Goal: Check status: Check status

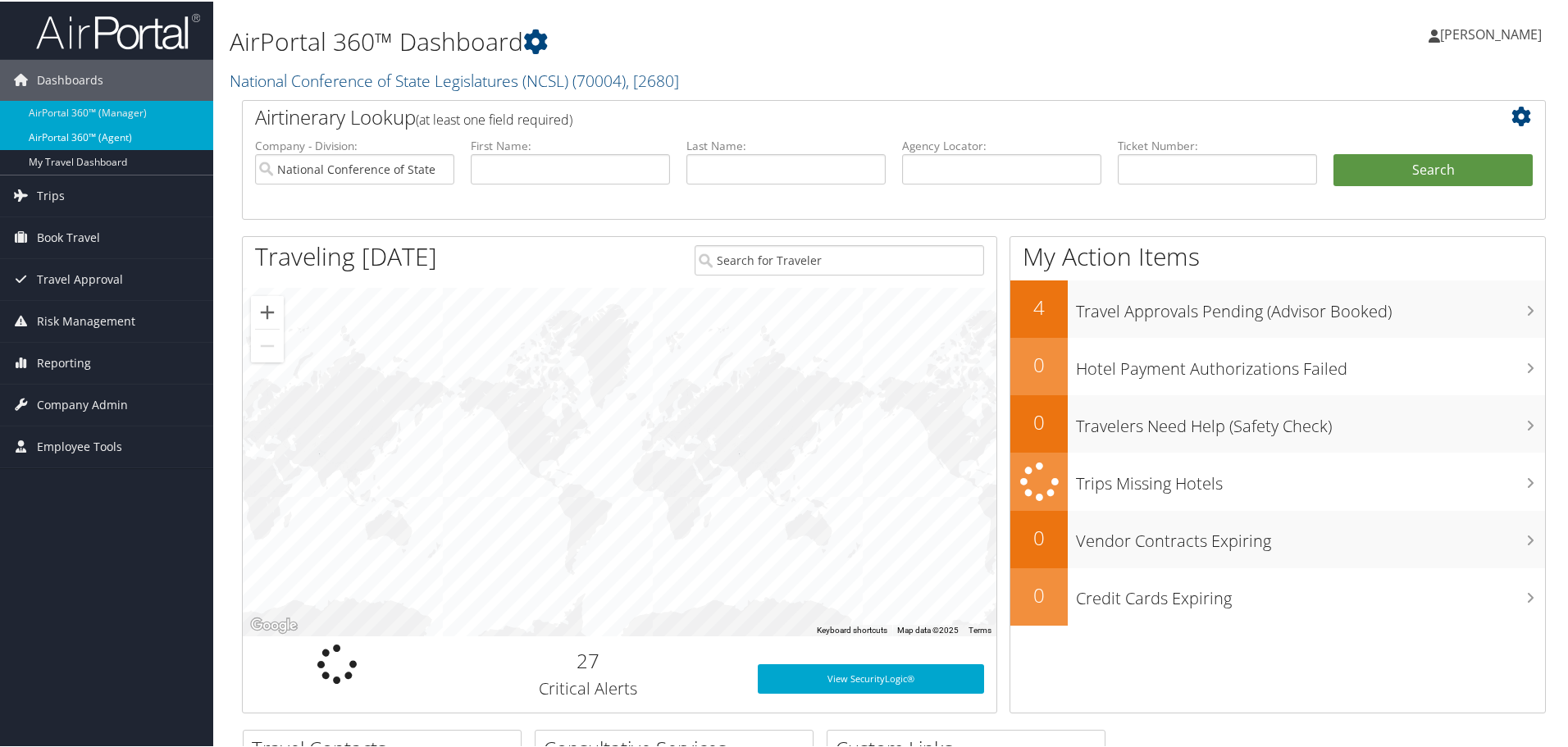
click at [72, 129] on link "AirPortal 360™ (Agent)" at bounding box center [107, 136] width 214 height 24
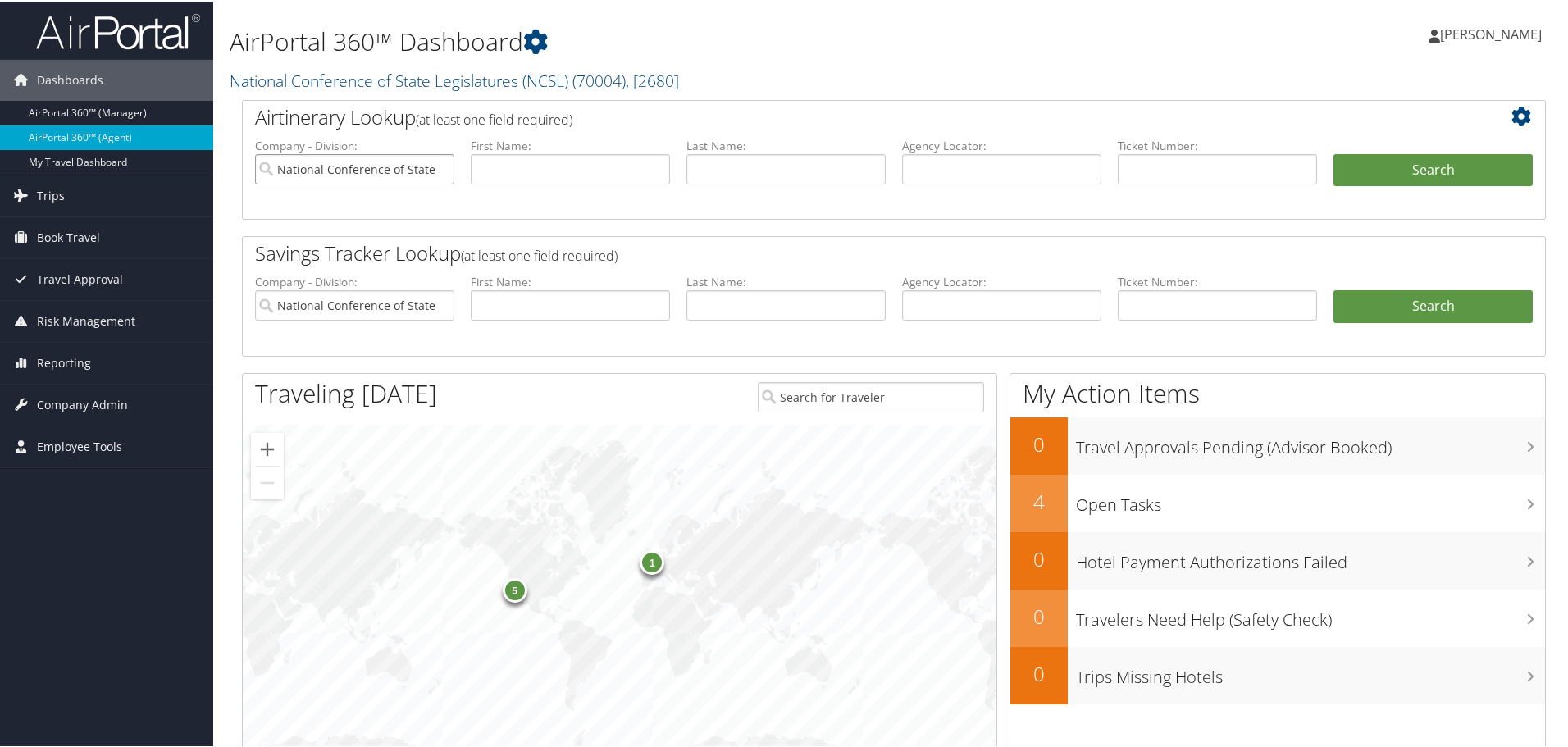
click at [437, 168] on input "National Conference of State Legislatures (NCSL)" at bounding box center [354, 167] width 200 height 31
click at [393, 171] on input "search" at bounding box center [354, 167] width 200 height 31
type input "pixar"
click at [1141, 157] on input "text" at bounding box center [1217, 167] width 200 height 31
type input "52673093951273"
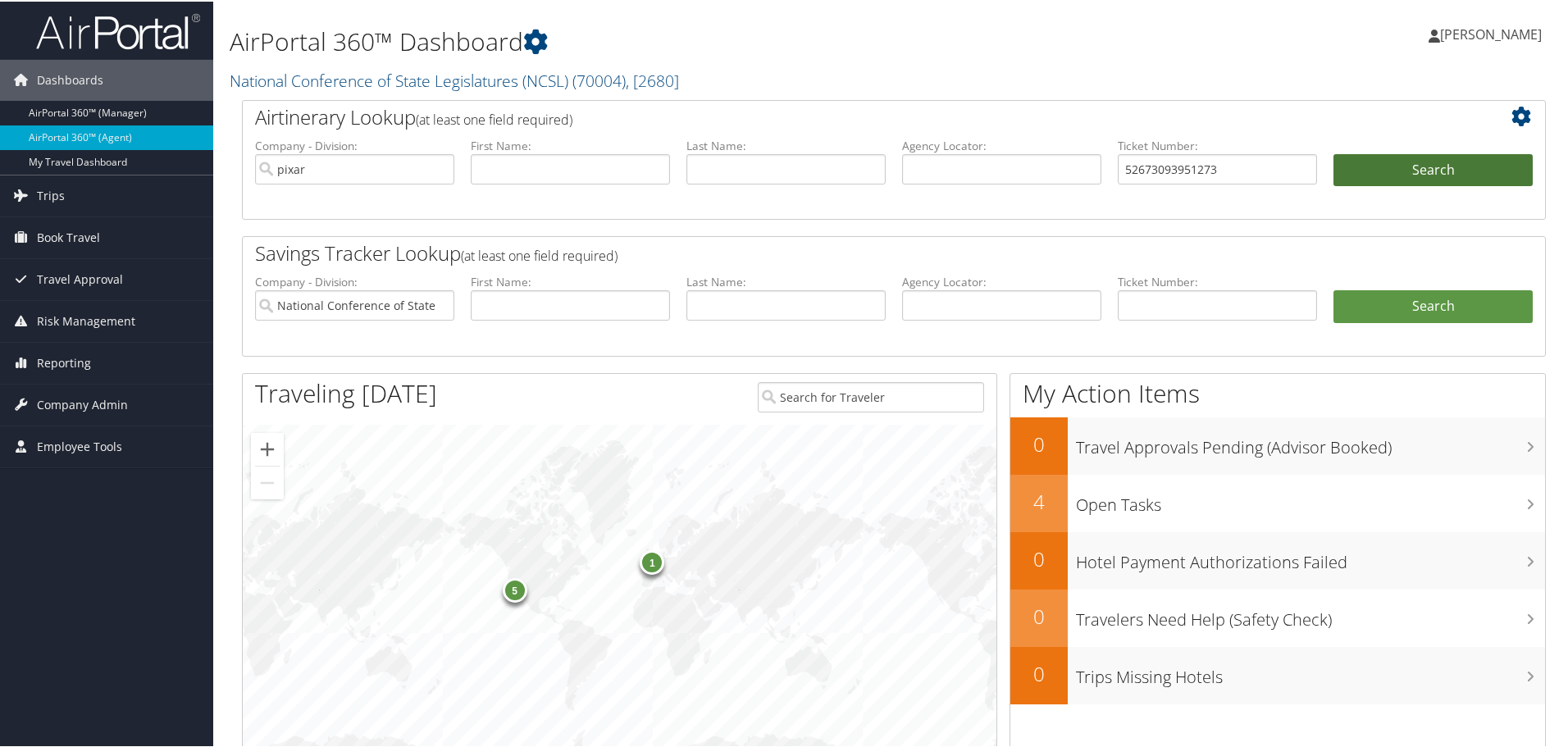
click at [1397, 163] on button "Search" at bounding box center [1433, 168] width 200 height 32
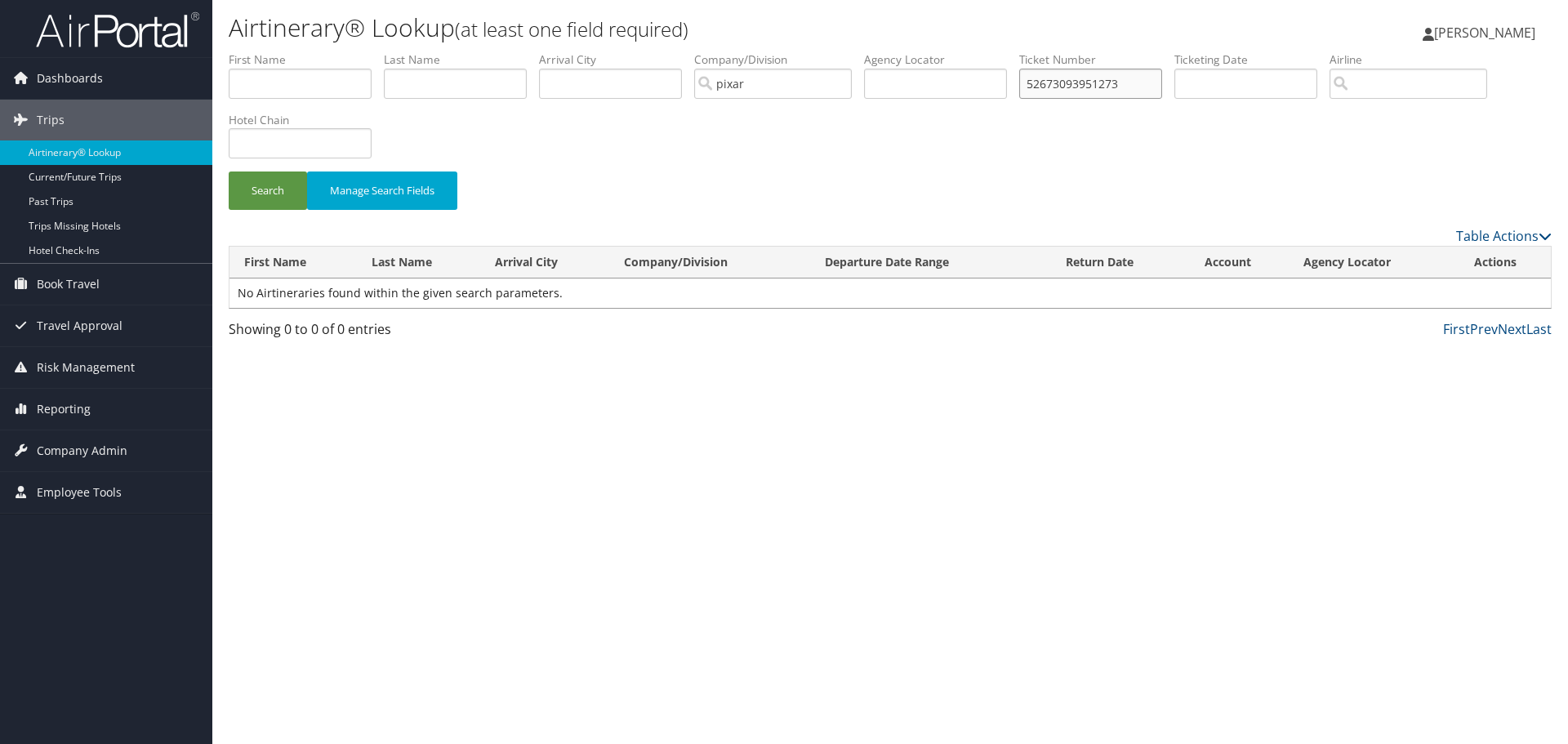
drag, startPoint x: 1147, startPoint y: 87, endPoint x: 1035, endPoint y: 105, distance: 113.4
click at [1035, 105] on li "Ticket Number 52673093951273" at bounding box center [1096, 81] width 155 height 59
click at [1091, 78] on input "text" at bounding box center [1090, 84] width 143 height 30
click at [847, 81] on input "pixar" at bounding box center [772, 84] width 158 height 30
click at [1080, 88] on input "text" at bounding box center [1090, 84] width 143 height 30
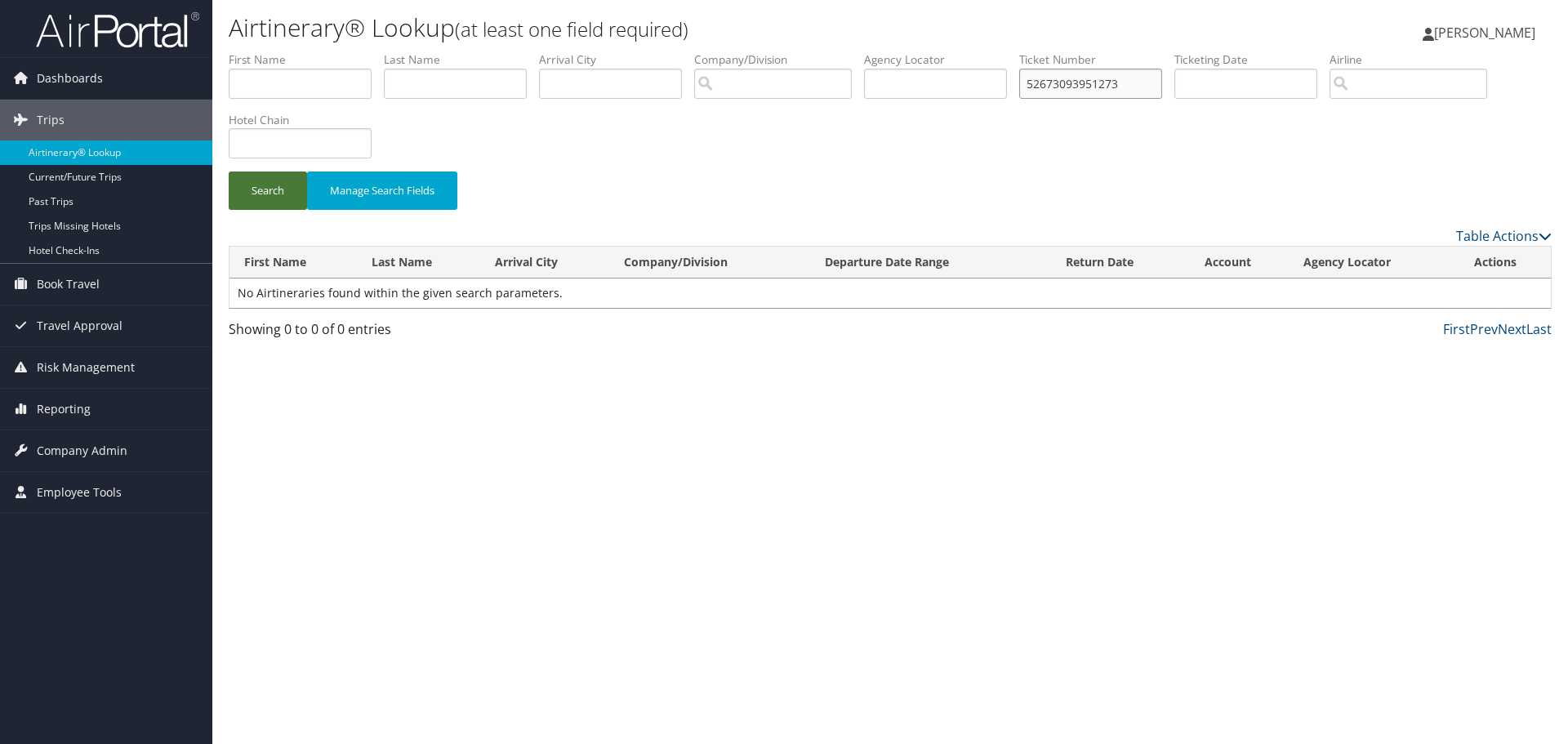
type input "52673093951273"
click at [282, 190] on button "Search" at bounding box center [268, 191] width 78 height 38
drag, startPoint x: 1136, startPoint y: 84, endPoint x: 1028, endPoint y: 88, distance: 108.1
click at [1028, 51] on ul "First Name Last Name Departure City Arrival City Company/Division Airport/City …" at bounding box center [890, 51] width 1323 height 0
drag, startPoint x: 506, startPoint y: 86, endPoint x: 530, endPoint y: 90, distance: 24.3
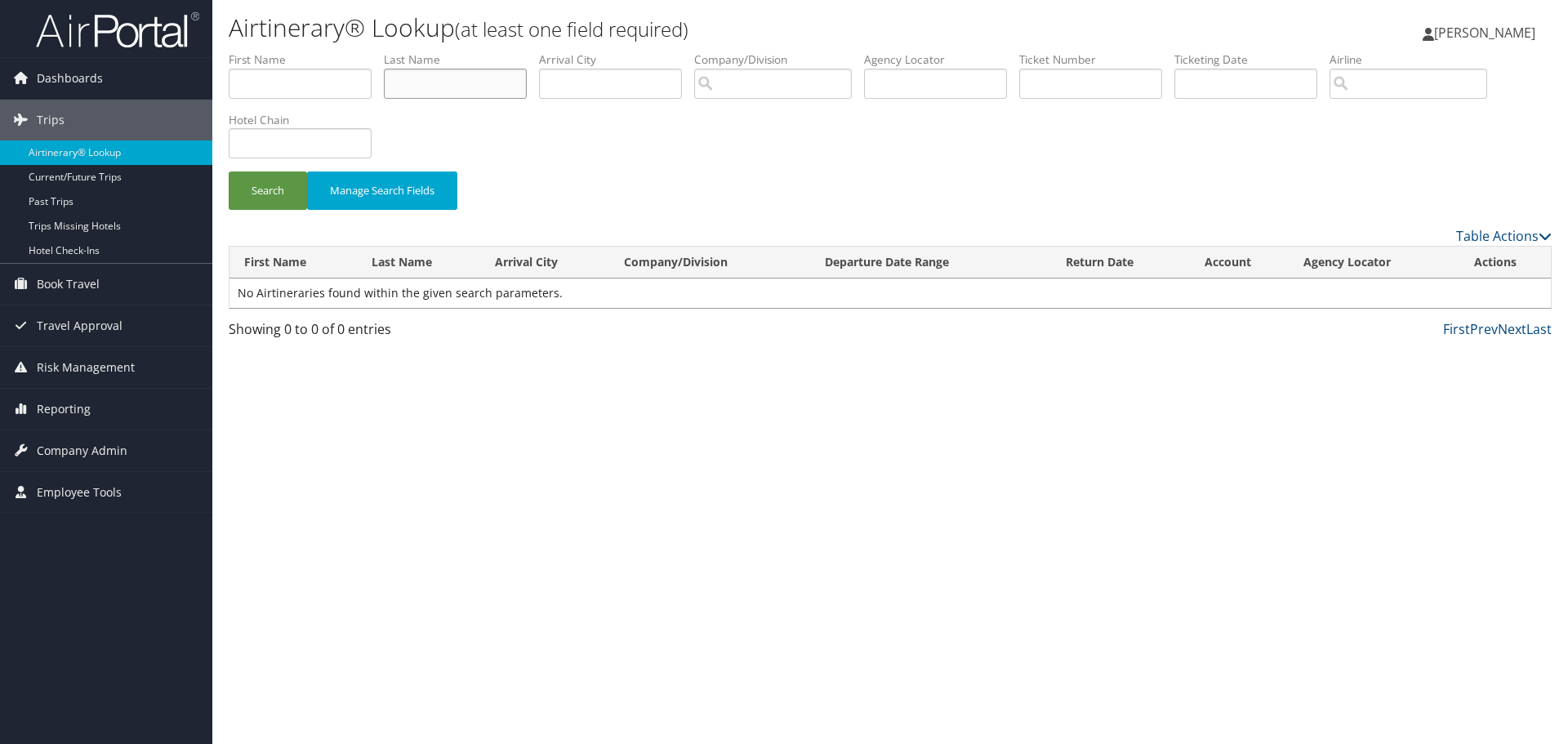
click at [506, 86] on input "text" at bounding box center [455, 84] width 143 height 30
click at [608, 96] on input "text" at bounding box center [610, 84] width 143 height 30
click at [745, 87] on input "search" at bounding box center [772, 84] width 158 height 30
drag, startPoint x: 532, startPoint y: 391, endPoint x: 538, endPoint y: 404, distance: 14.3
click at [532, 391] on div "Airtinerary® Lookup (at least one field required) Jay Hill Jay Hill My Settings…" at bounding box center [890, 372] width 1355 height 744
